Goal: Information Seeking & Learning: Learn about a topic

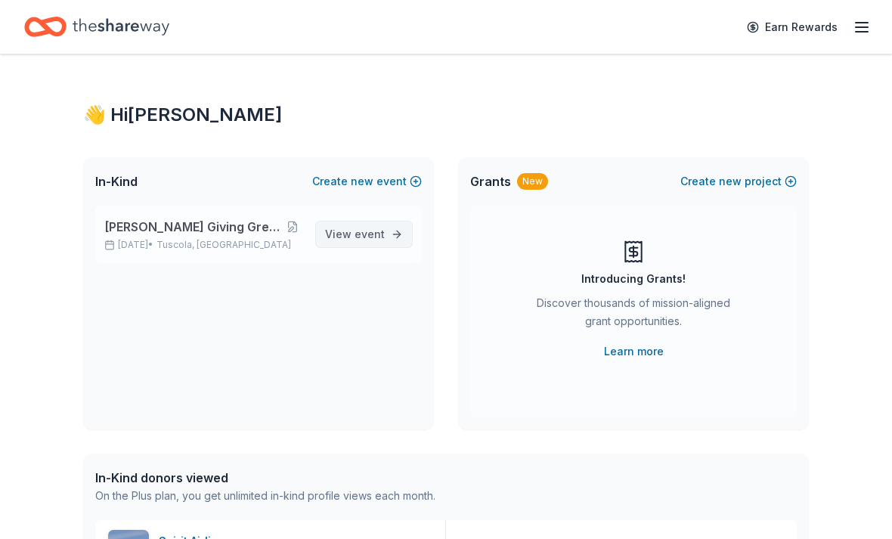
click at [340, 240] on span "View event" at bounding box center [355, 234] width 60 height 18
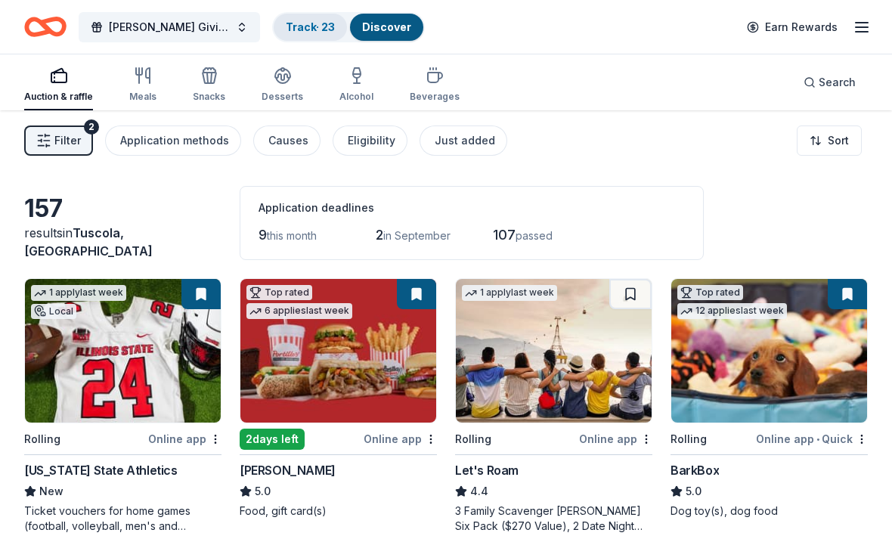
click at [302, 33] on link "Track · 23" at bounding box center [310, 26] width 49 height 13
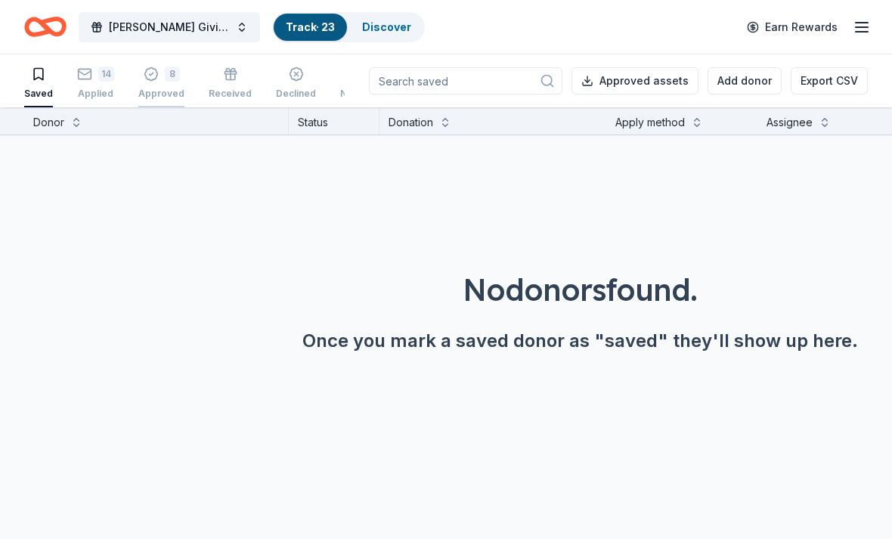
click at [163, 85] on div "8 Approved" at bounding box center [161, 83] width 46 height 33
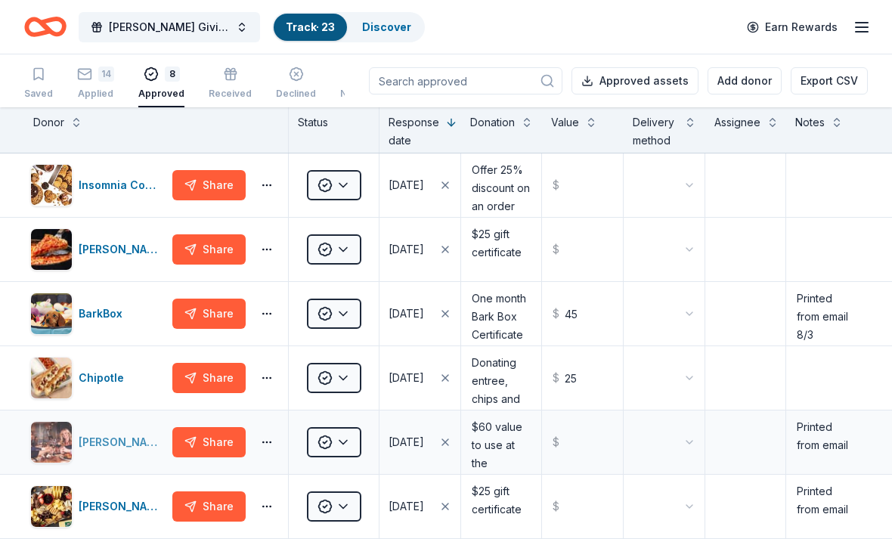
click at [95, 436] on div "[PERSON_NAME] [PERSON_NAME] Winery and Restaurants" at bounding box center [123, 442] width 88 height 18
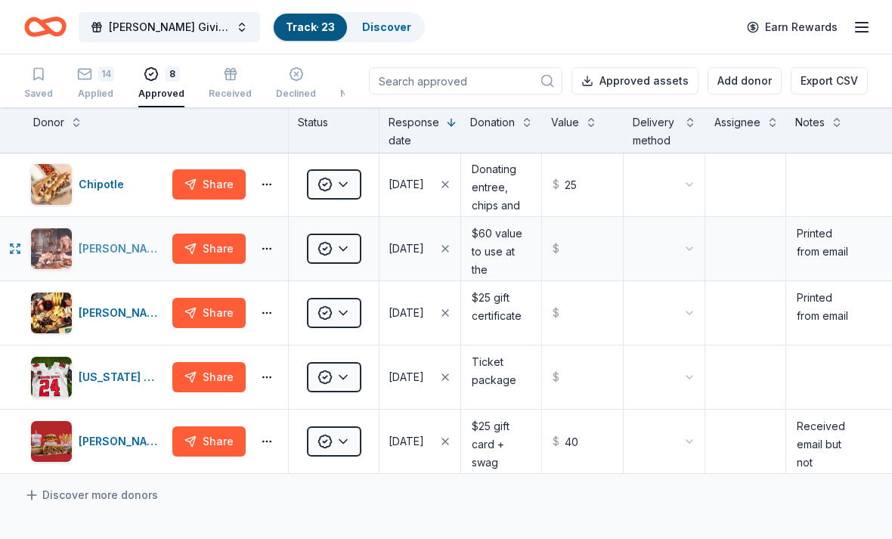
scroll to position [197, 0]
